Goal: Task Accomplishment & Management: Complete application form

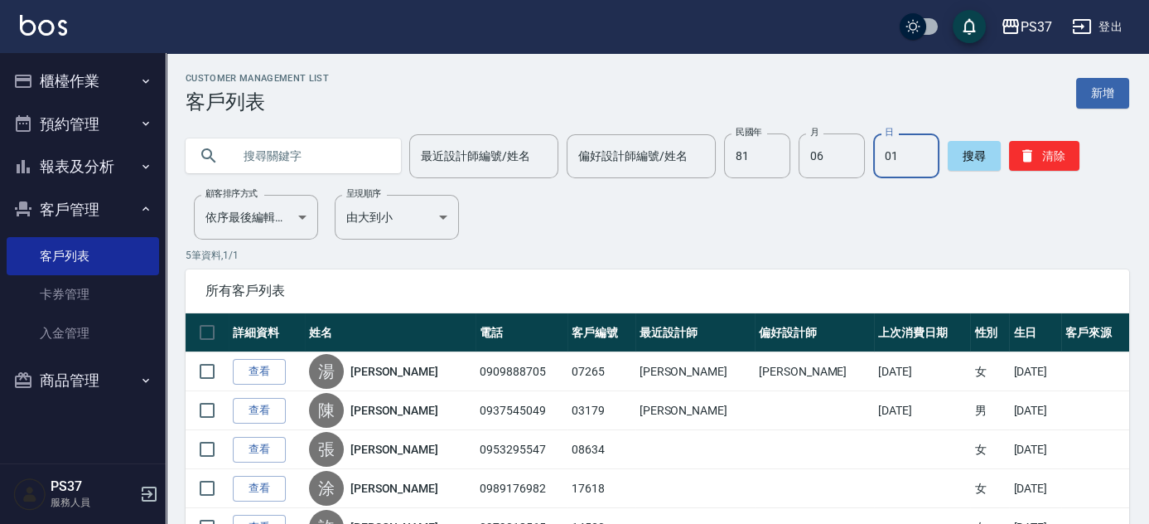
click at [1053, 179] on div "Customer Management List 客戶列表 新增 最近設計師編號/姓名 最近設計師編號/姓名 偏好設計師編號/姓名 偏好設計師編號/姓名 民國…" at bounding box center [658, 339] width 984 height 532
click at [1054, 166] on button "清除" at bounding box center [1044, 156] width 70 height 30
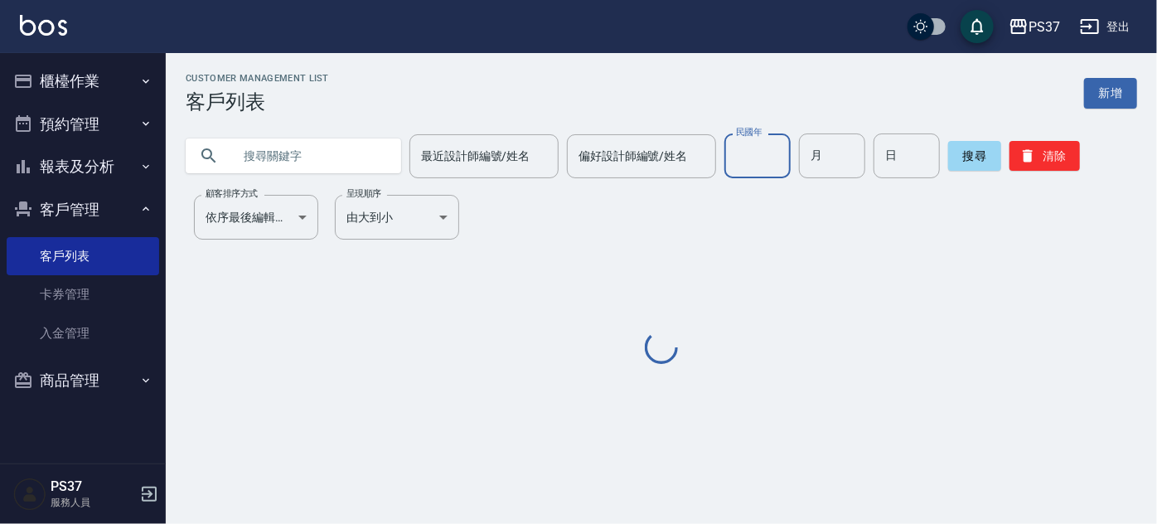
click at [744, 143] on div "民國年 民國年" at bounding box center [757, 155] width 66 height 45
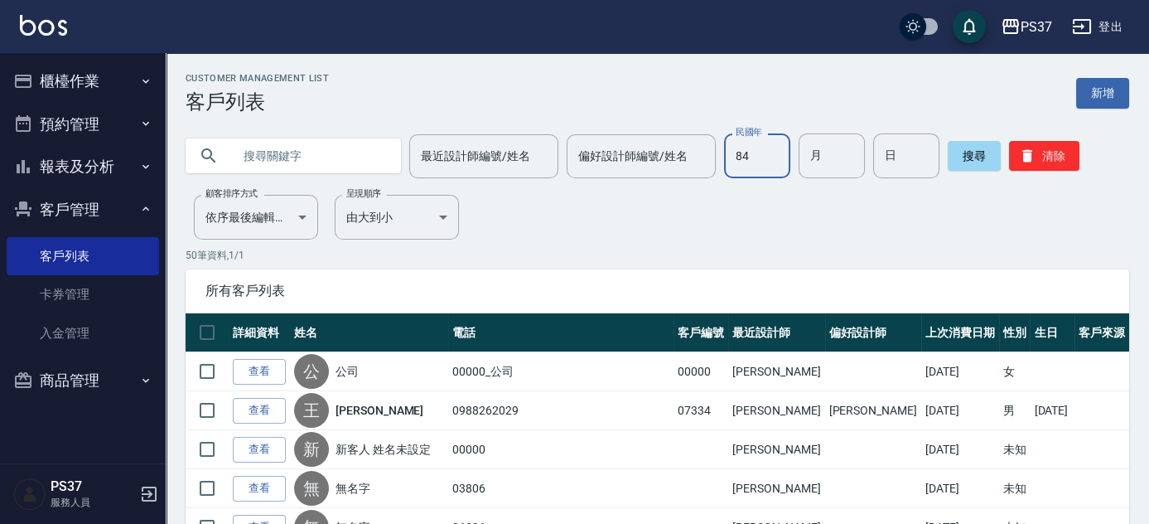
type input "84"
type input "02"
type input "12"
